Goal: Task Accomplishment & Management: Complete application form

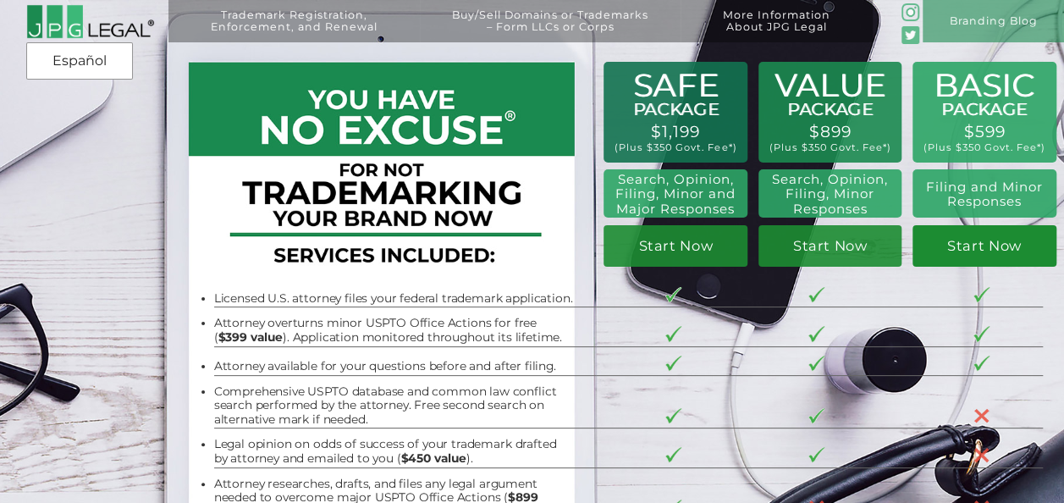
click at [981, 249] on link "Start Now" at bounding box center [984, 246] width 144 height 42
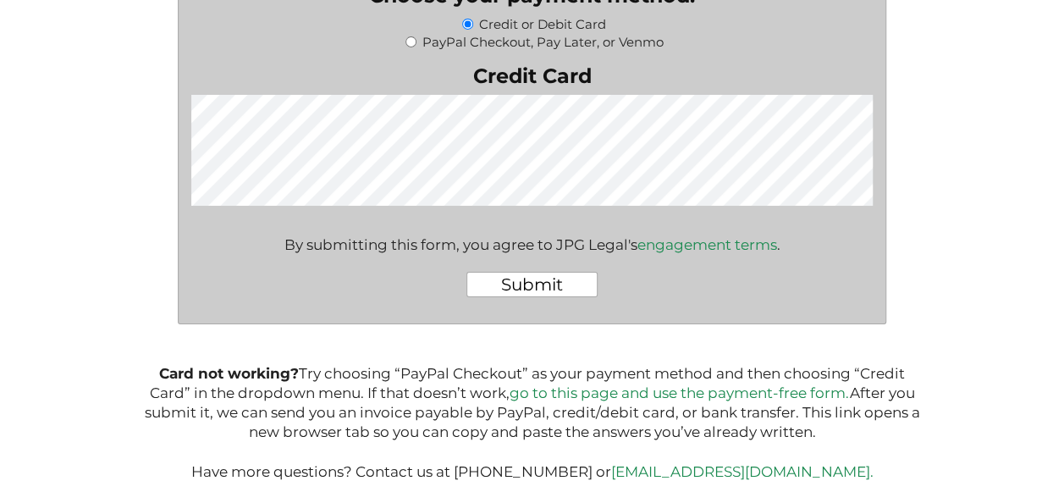
scroll to position [3104, 0]
click at [692, 388] on link "go to this page and use the payment-free form." at bounding box center [679, 392] width 340 height 17
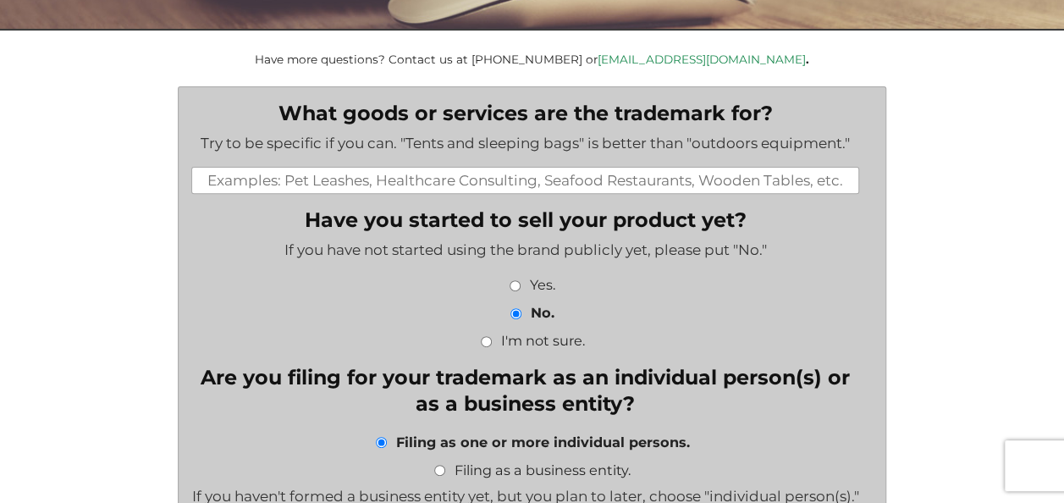
scroll to position [240, 0]
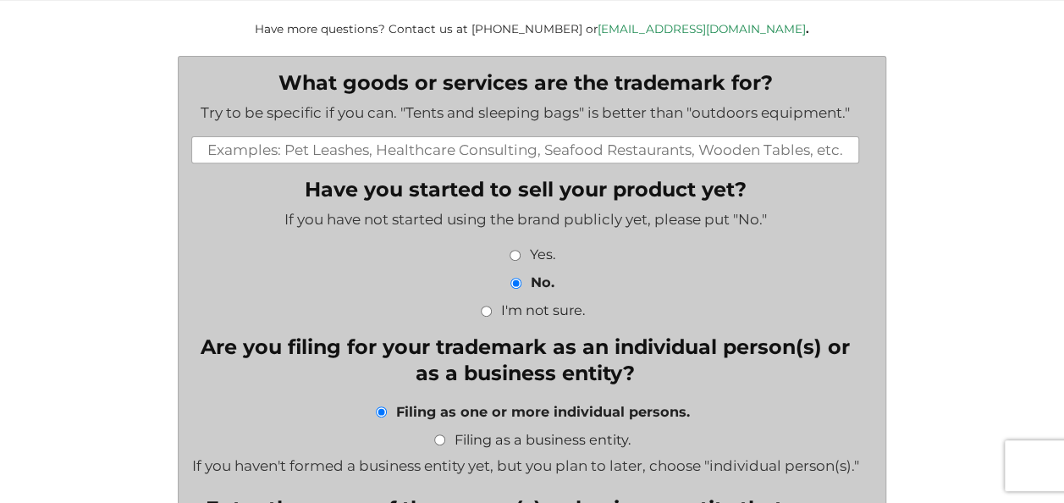
click at [588, 157] on input "What goods or services are the trademark for?" at bounding box center [525, 149] width 668 height 27
drag, startPoint x: 203, startPoint y: 155, endPoint x: 862, endPoint y: 140, distance: 659.4
click at [862, 140] on li "What goods or services are the trademark for? Try to be specific if you can. "T…" at bounding box center [531, 116] width 681 height 93
paste input "Cookware, namely, pots and pans; non-stick frying pans; non-stick saucepans; no…"
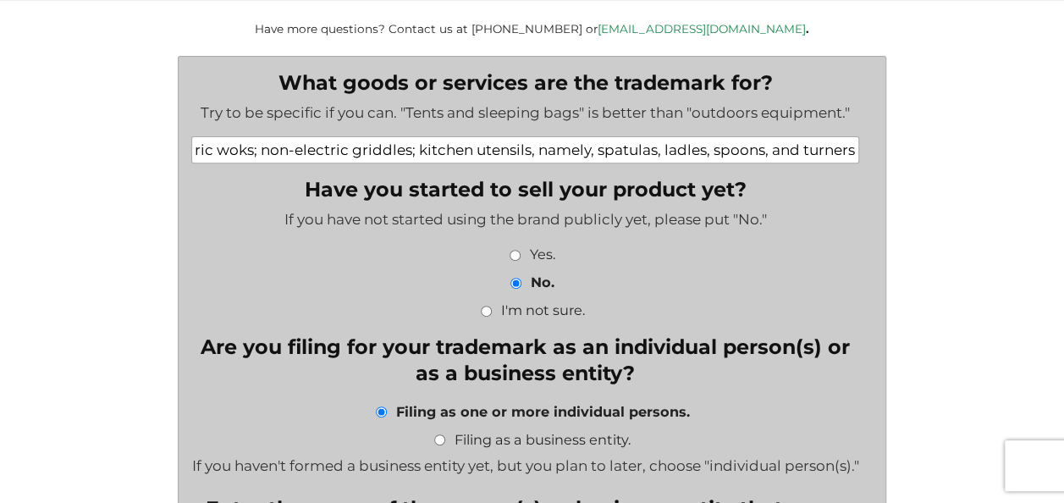
type input "Cookware, namely, pots and pans; non-stick frying pans; non-stick saucepans; no…"
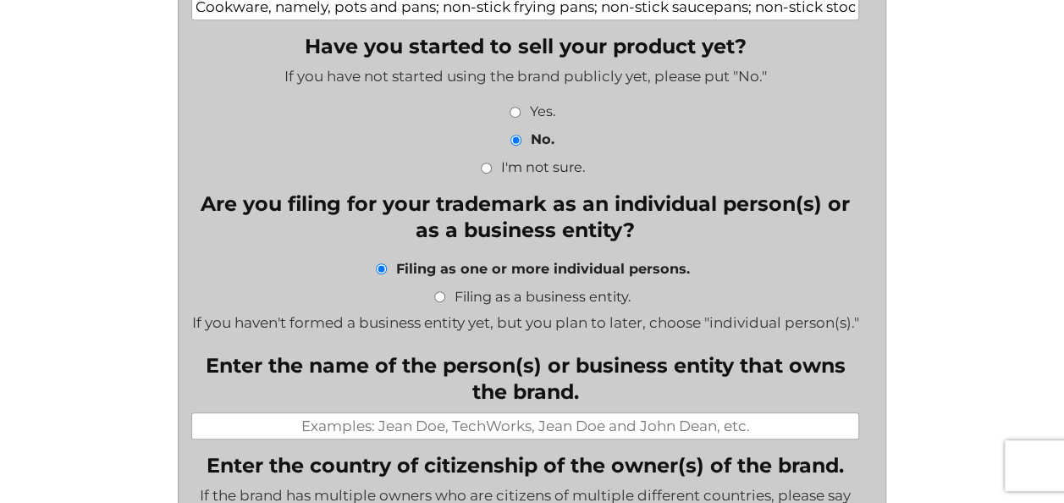
scroll to position [387, 0]
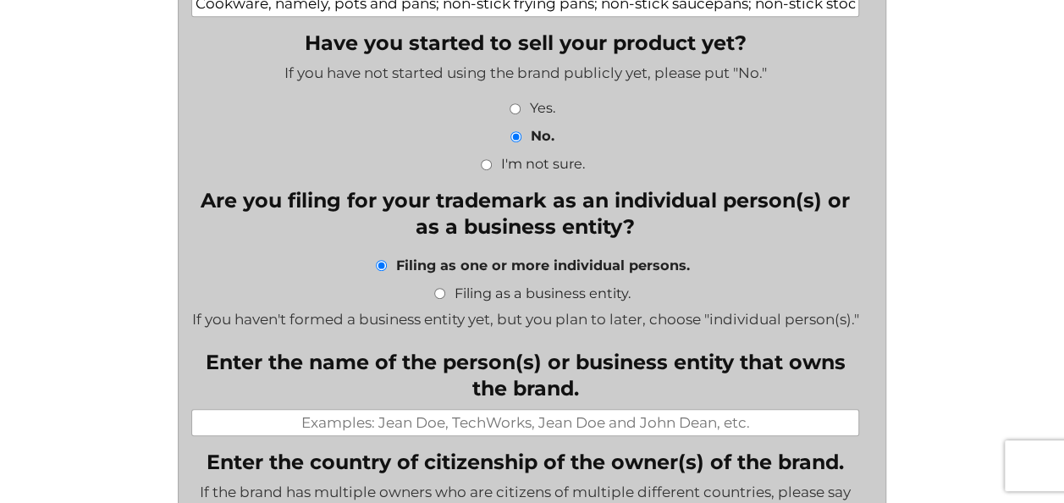
click at [510, 108] on input "Yes." at bounding box center [514, 108] width 11 height 11
radio input "true"
click at [439, 296] on input "Filing as a business entity." at bounding box center [439, 293] width 11 height 11
radio input "true"
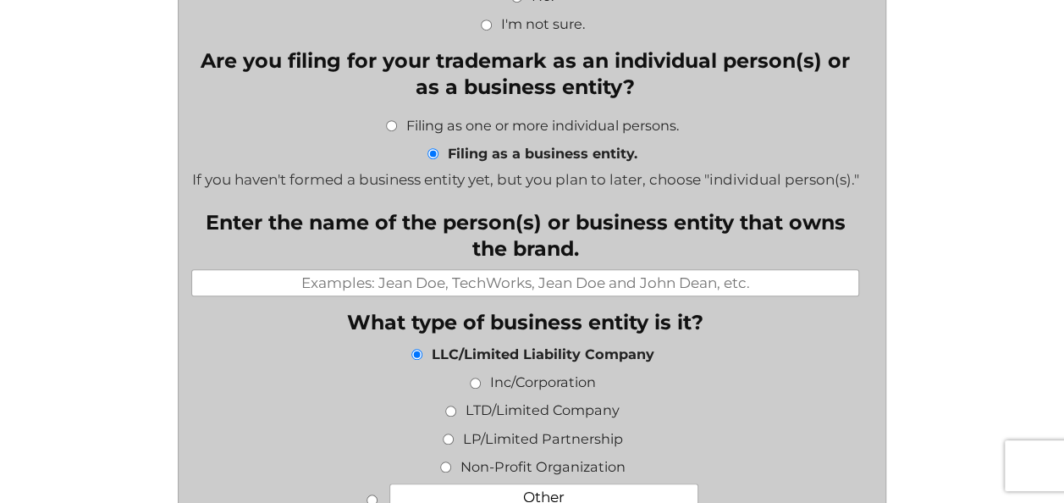
scroll to position [533, 0]
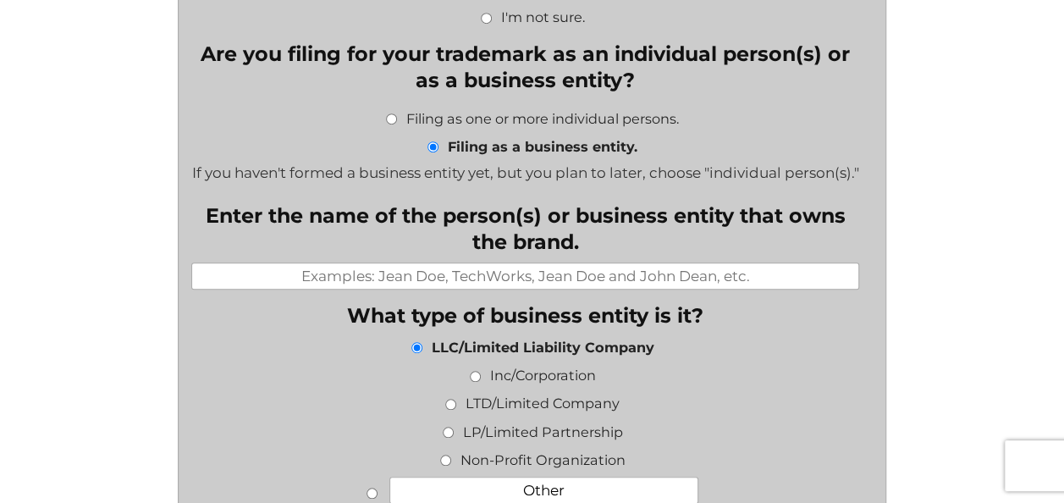
click at [374, 289] on input "Enter the name of the person(s) or business entity that owns the brand." at bounding box center [525, 275] width 668 height 27
type input "Grammy Housewares UK Ltd"
click at [818, 385] on li "Inc/Corporation" at bounding box center [531, 374] width 681 height 21
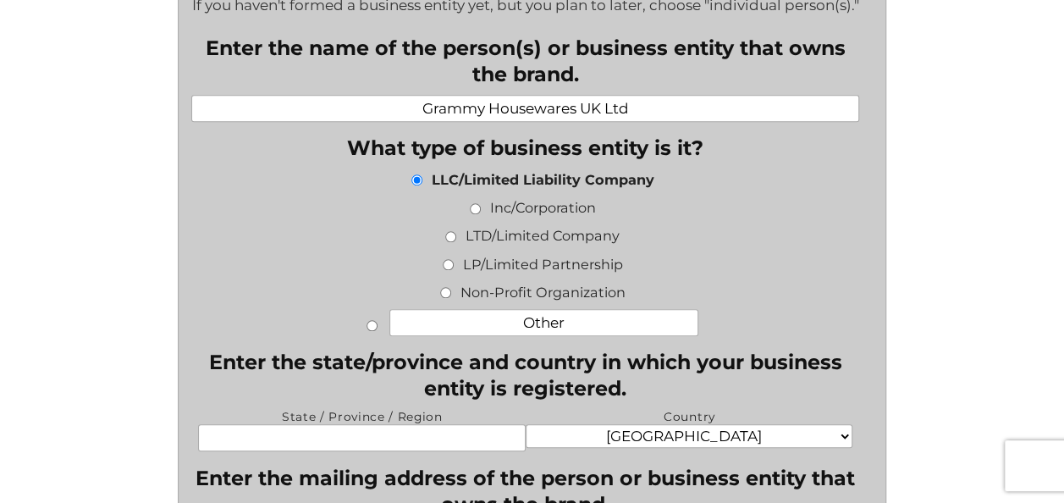
scroll to position [711, 0]
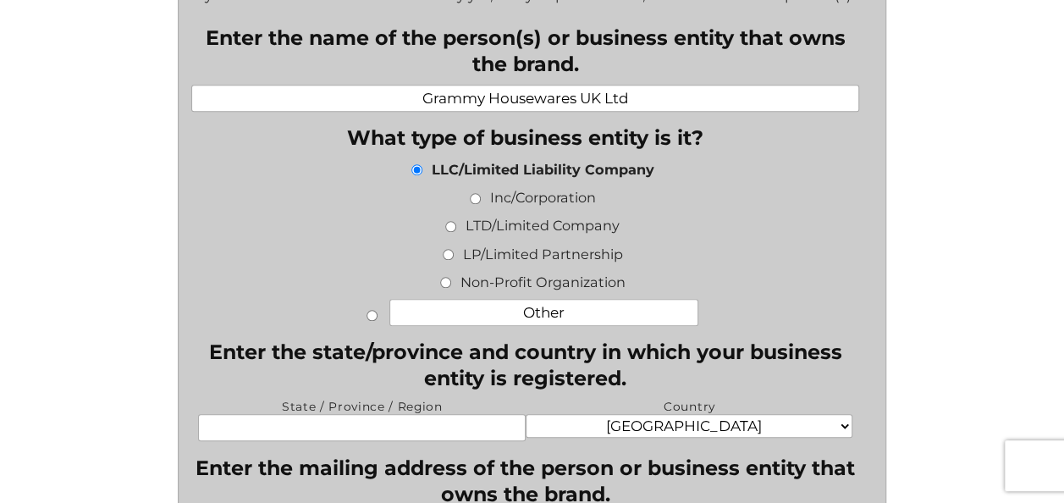
click at [449, 232] on input "LTD/Limited Company" at bounding box center [450, 226] width 11 height 11
radio input "true"
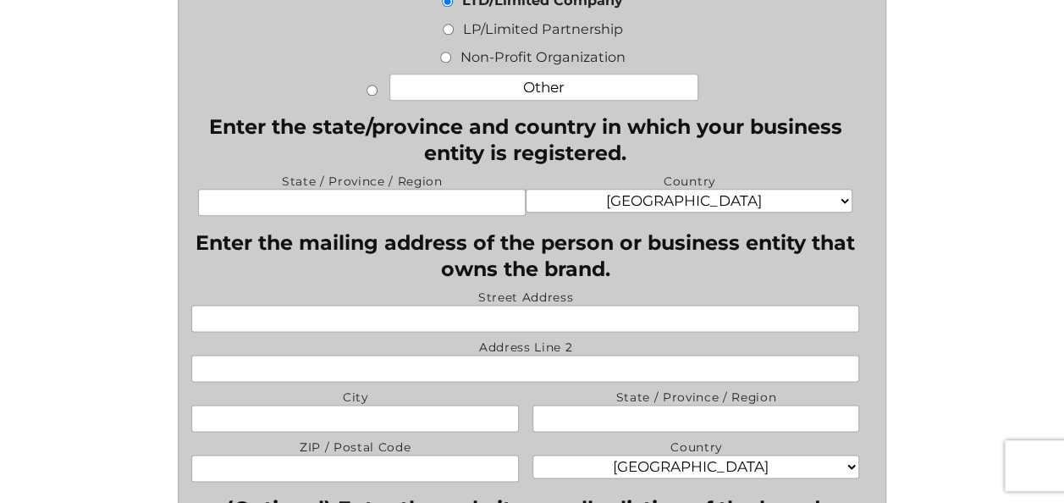
scroll to position [950, 0]
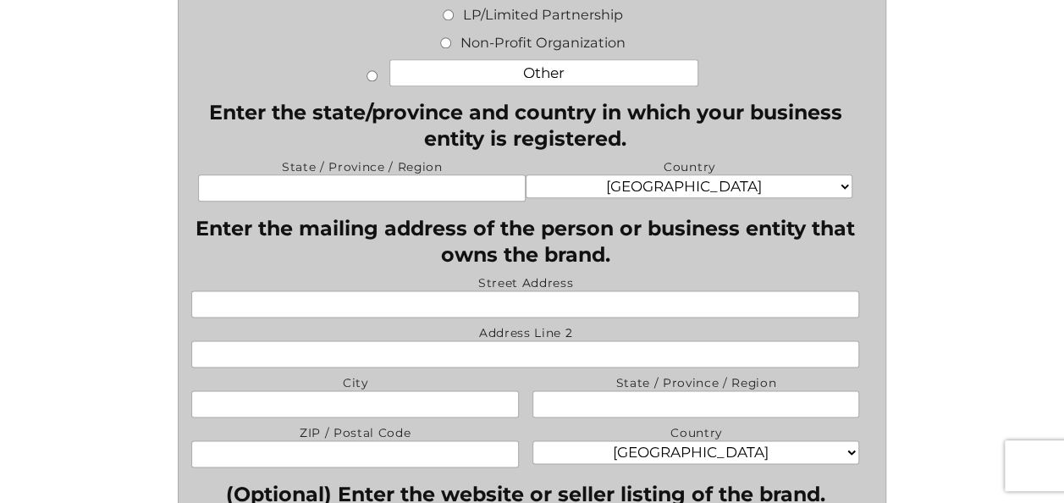
click at [355, 201] on input "State / Province / Region" at bounding box center [362, 187] width 328 height 27
type input "London"
click at [769, 198] on select "Afghanistan Albania Algeria American Samoa Andorra Angola Anguilla Antarctica A…" at bounding box center [690, 186] width 328 height 24
select select "United Kingdom"
click at [526, 198] on select "Afghanistan Albania Algeria American Samoa Andorra Angola Anguilla Antarctica A…" at bounding box center [690, 186] width 328 height 24
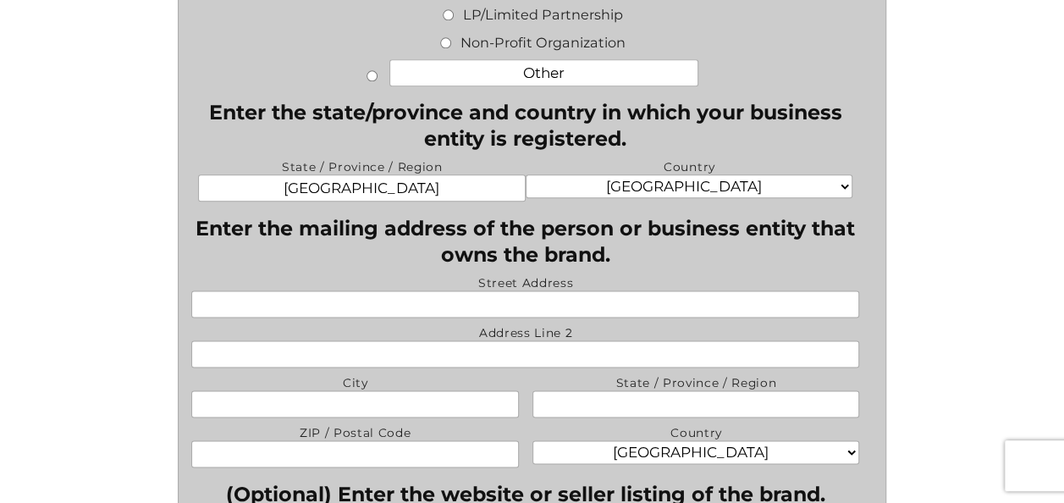
click at [867, 273] on li "Enter the mailing address of the person or business entity that owns the brand.…" at bounding box center [531, 342] width 681 height 252
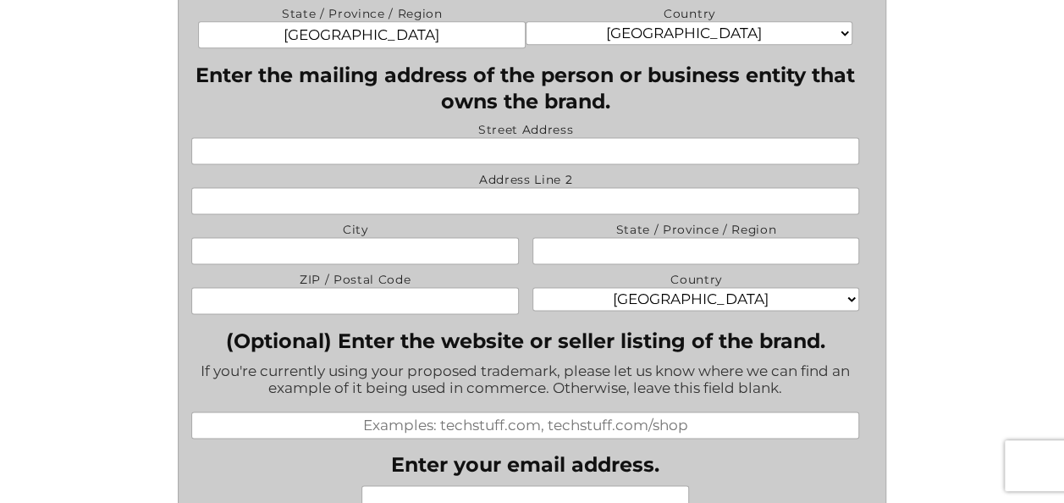
scroll to position [1118, 0]
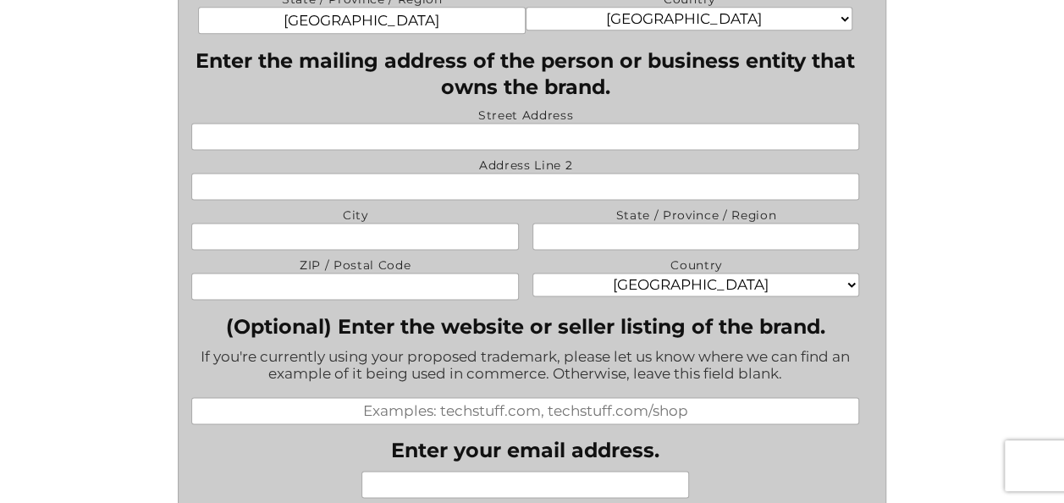
click at [388, 150] on input "Street Address" at bounding box center [525, 136] width 668 height 27
type input "124 City Road"
click at [901, 213] on div "What goods or services are the trademark for? Try to be specific if you can. "T…" at bounding box center [531, 463] width 787 height 2571
click at [339, 250] on input "City" at bounding box center [355, 236] width 328 height 27
type input "London"
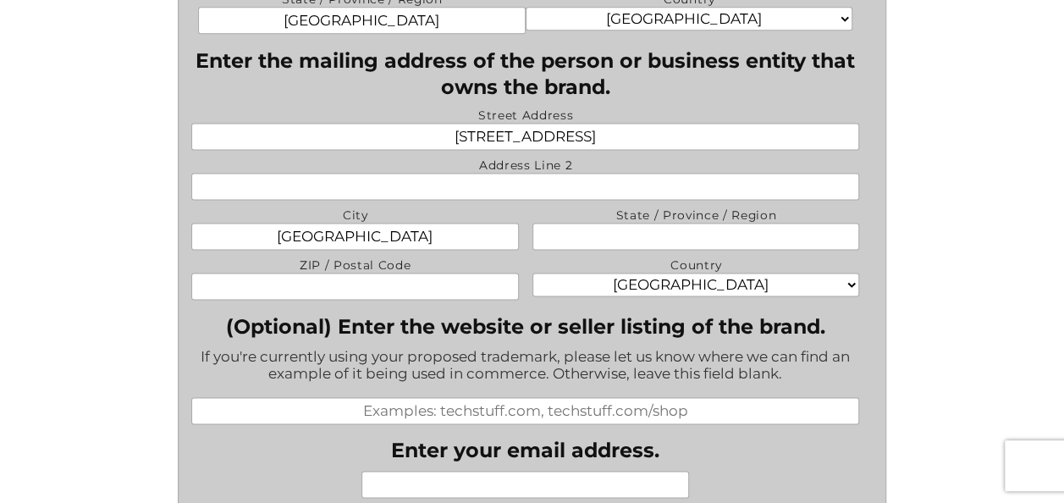
click at [410, 300] on input "ZIP / Postal Code" at bounding box center [355, 286] width 328 height 27
type input "EC1V 2NX"
click at [669, 296] on select "Afghanistan Albania Algeria American Samoa Andorra Angola Anguilla Antarctica A…" at bounding box center [696, 285] width 328 height 24
select select "United Kingdom"
click at [532, 296] on select "Afghanistan Albania Algeria American Samoa Andorra Angola Anguilla Antarctica A…" at bounding box center [696, 285] width 328 height 24
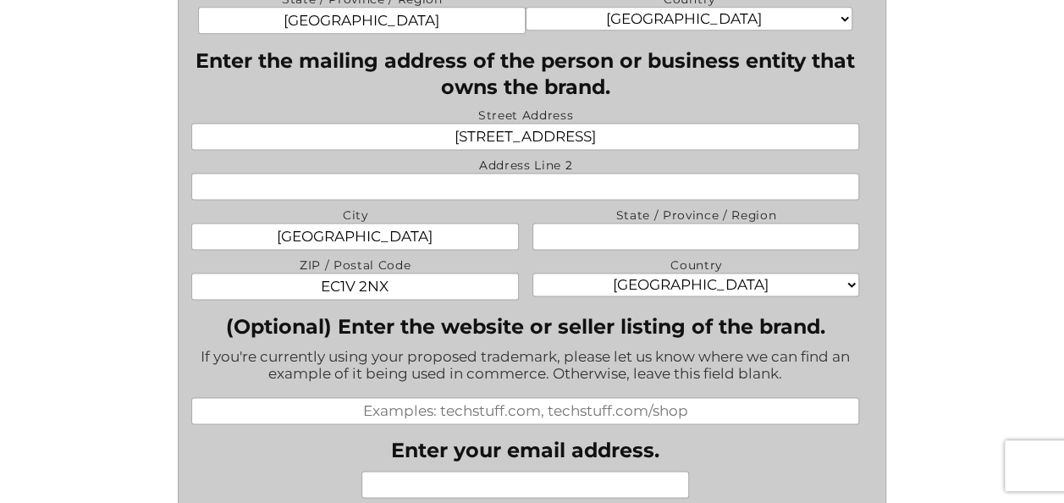
click at [864, 344] on li "(Optional) Enter the website or seller listing of the brand. If you're currentl…" at bounding box center [531, 369] width 681 height 110
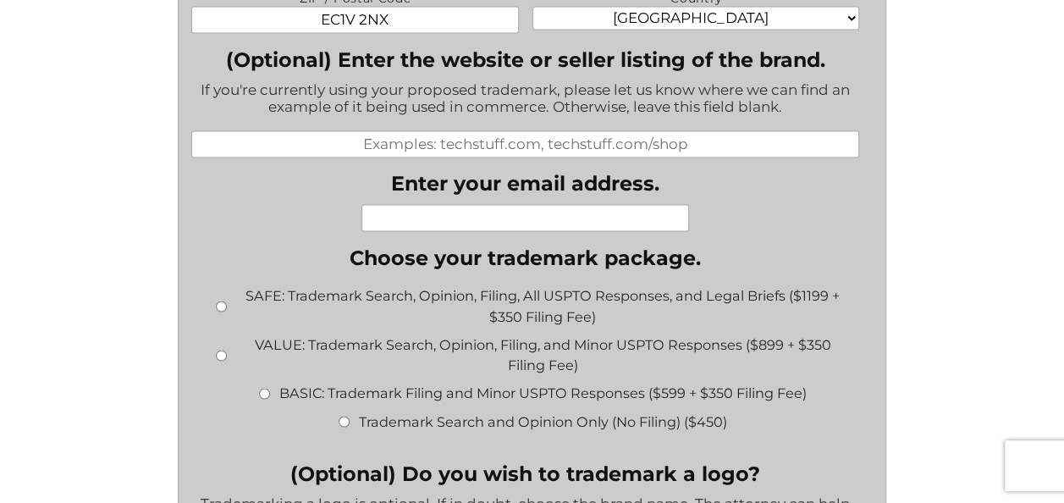
scroll to position [1389, 0]
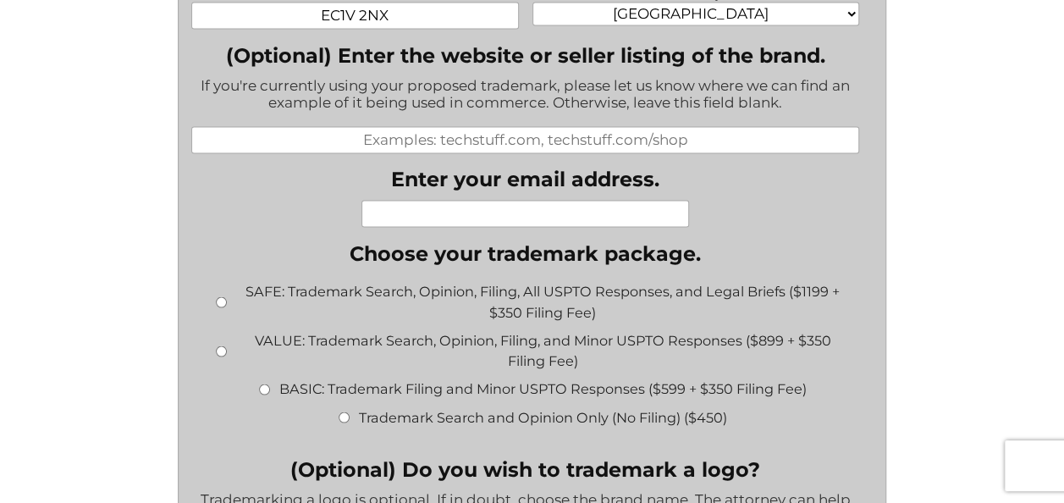
click at [540, 227] on input "Enter your email address." at bounding box center [525, 213] width 328 height 27
type input "jo.wang@grammycooker.com"
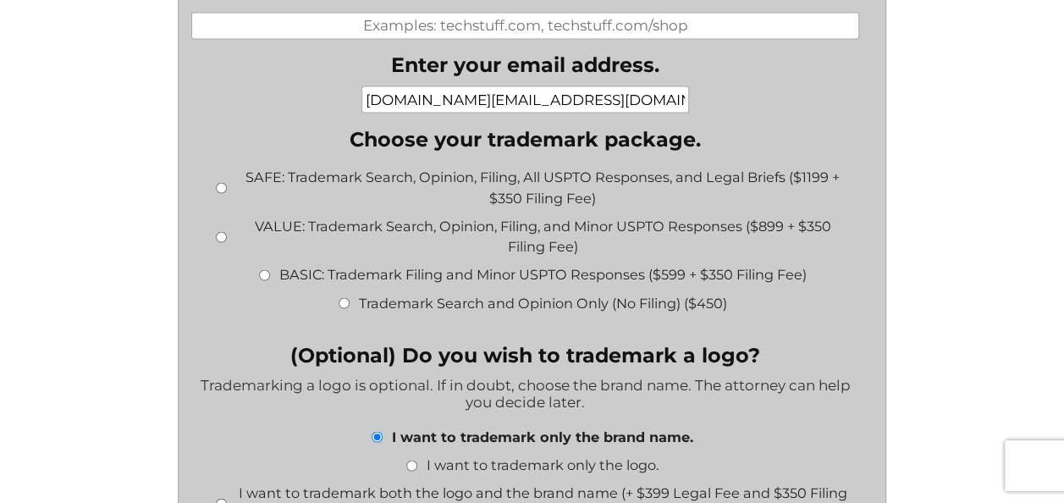
scroll to position [1539, 0]
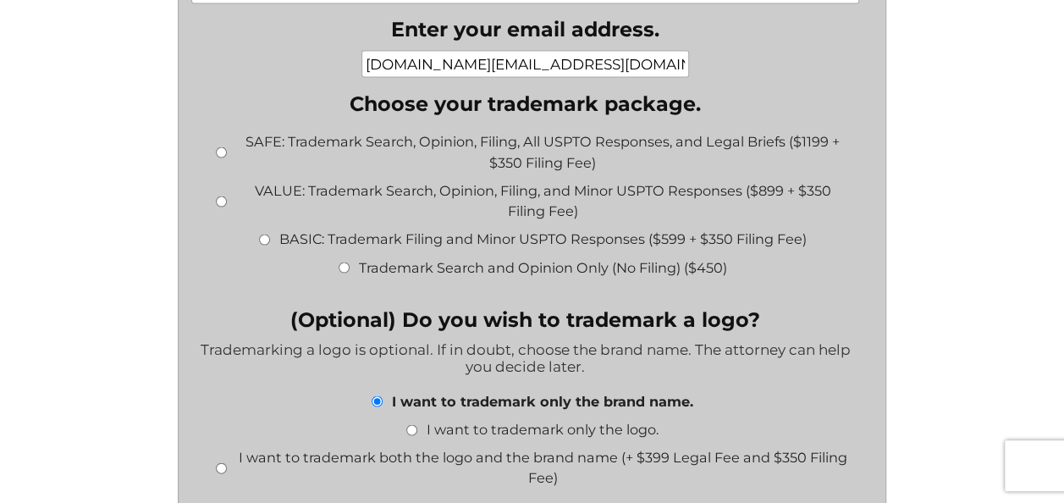
click at [262, 245] on input "BASIC: Trademark Filing and Minor USPTO Responses ($599 + $350 Filing Fee)" at bounding box center [264, 239] width 11 height 11
radio input "true"
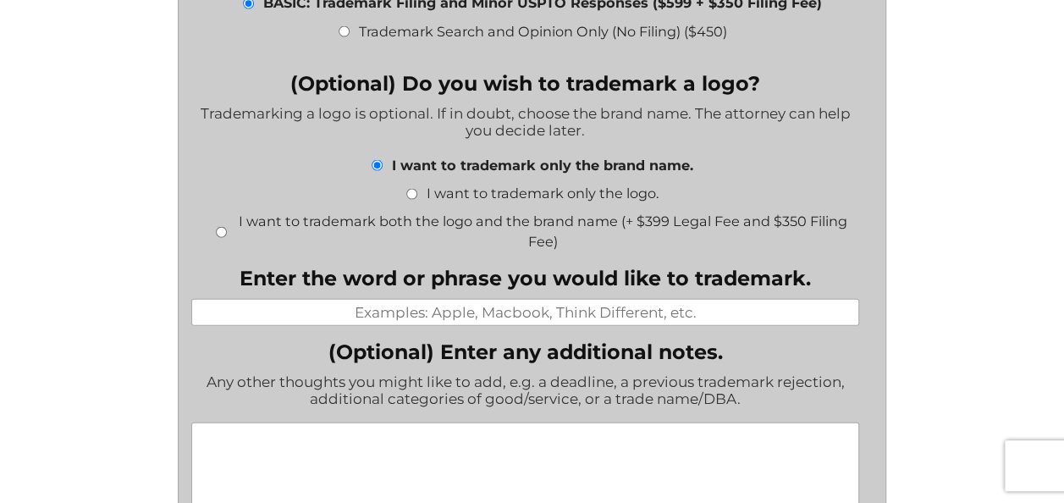
scroll to position [1777, 0]
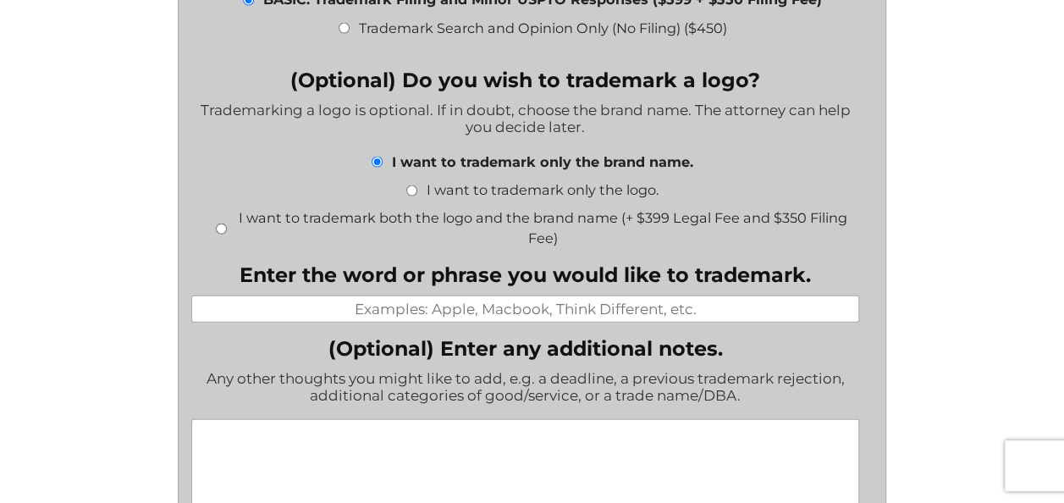
click at [499, 322] on input "Enter the word or phrase you would like to trademark." at bounding box center [525, 308] width 668 height 27
type input "Country Chef"
click at [855, 376] on li "(Optional) Enter any additional notes. Any other thoughts you might like to add…" at bounding box center [531, 447] width 681 height 222
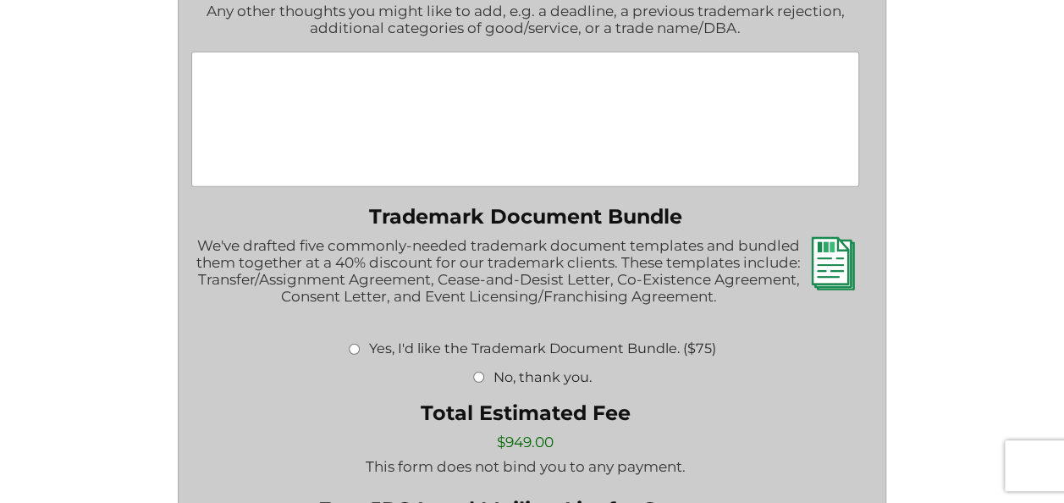
scroll to position [2148, 0]
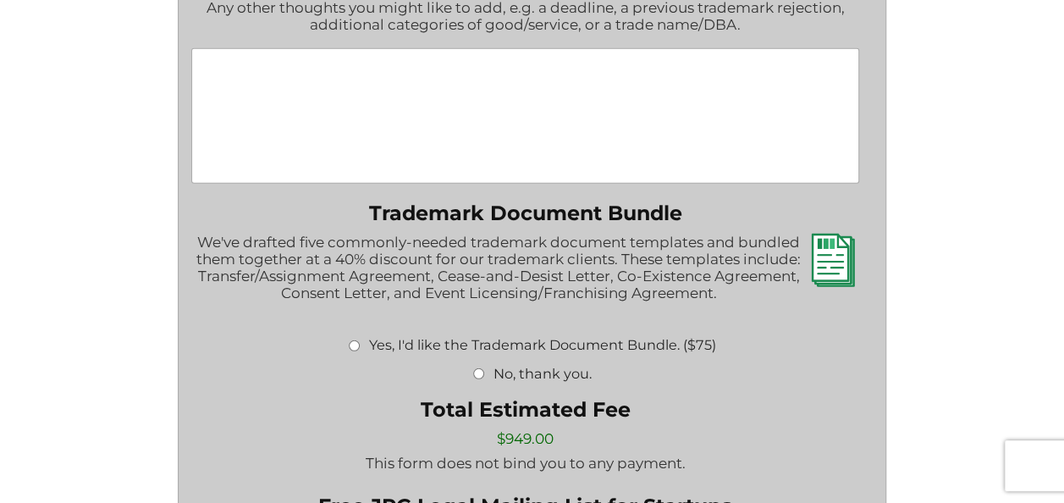
click at [481, 379] on input "No, thank you." at bounding box center [478, 373] width 11 height 11
radio input "true"
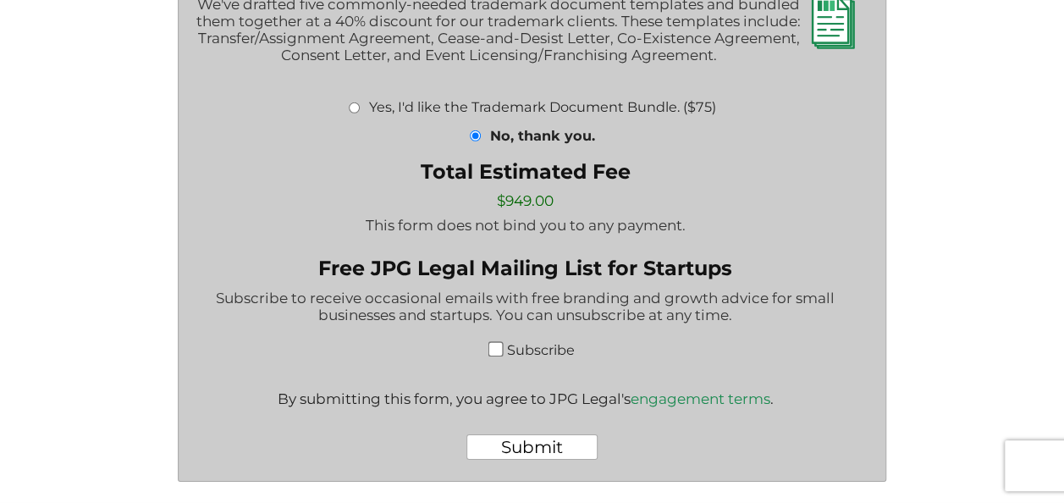
scroll to position [2424, 0]
click at [526, 445] on input "Submit" at bounding box center [531, 446] width 131 height 25
